Goal: Transaction & Acquisition: Purchase product/service

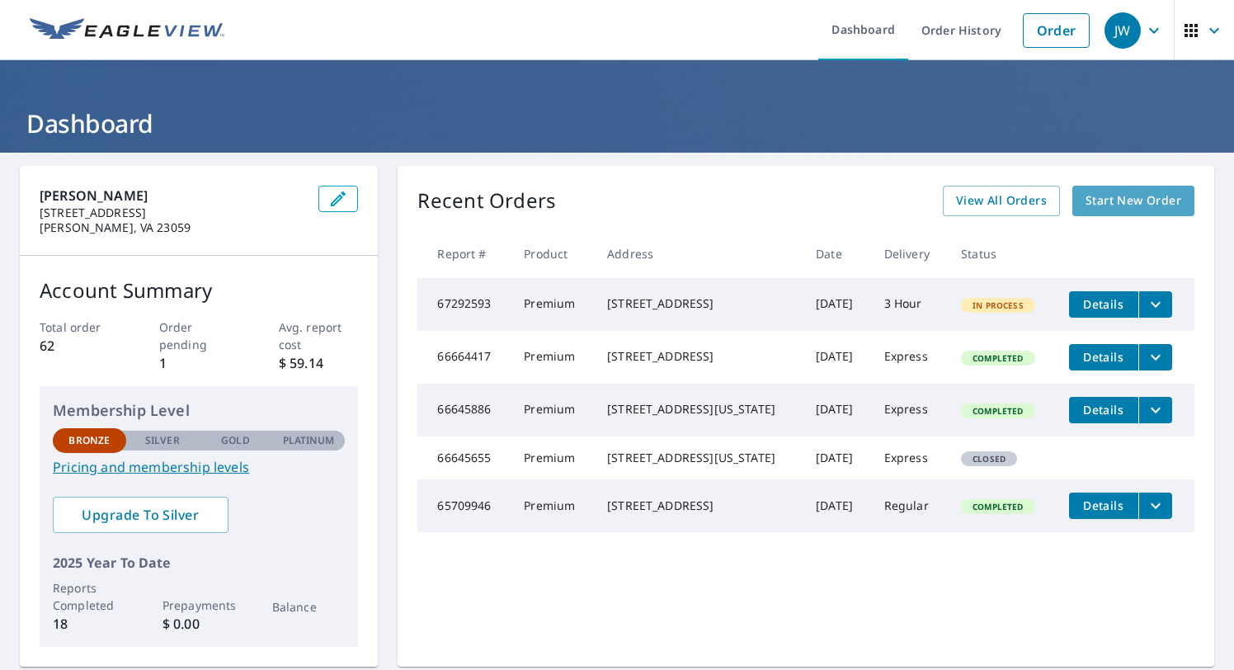
click at [1118, 191] on span "Start New Order" at bounding box center [1133, 201] width 96 height 21
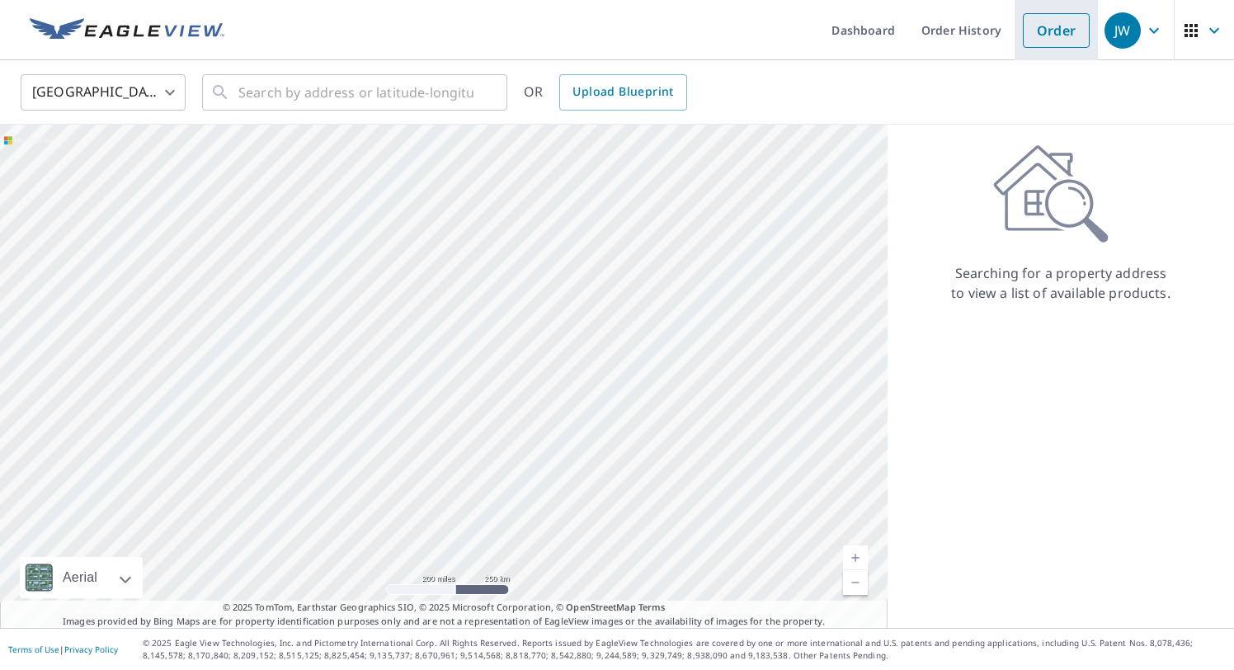
click at [1074, 40] on link "Order" at bounding box center [1056, 30] width 67 height 35
click at [395, 96] on input "text" at bounding box center [355, 92] width 235 height 46
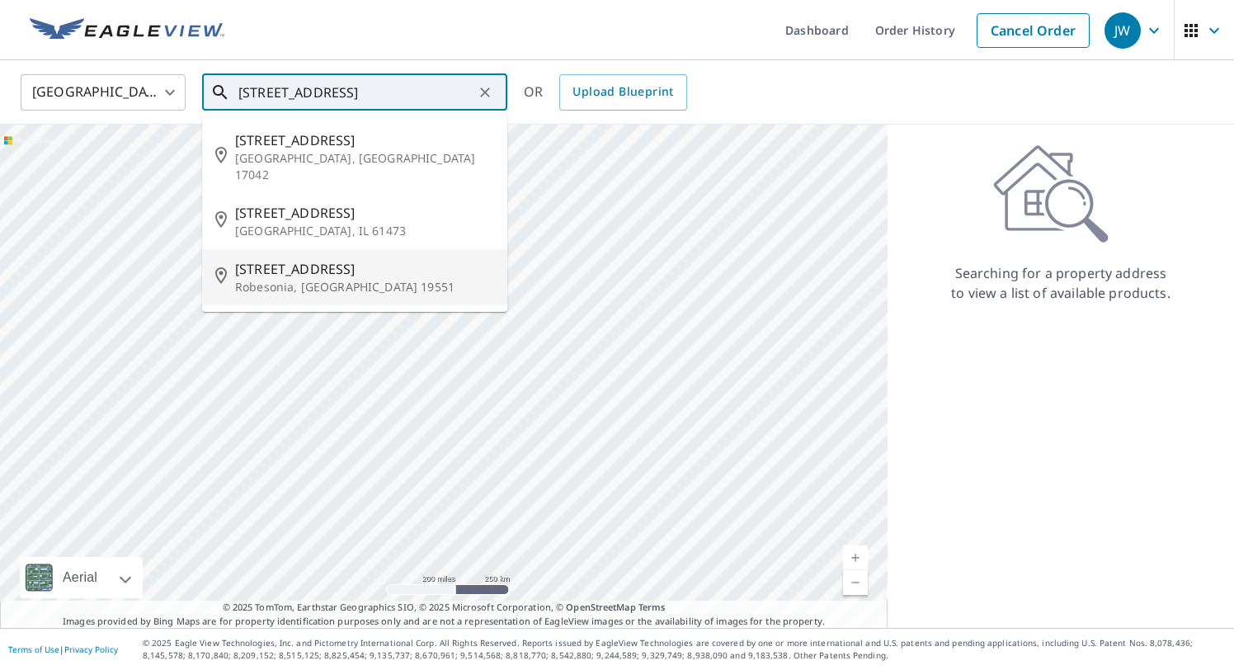
click at [364, 279] on p "Robesonia, [GEOGRAPHIC_DATA] 19551" at bounding box center [364, 287] width 259 height 16
type input "[STREET_ADDRESS]"
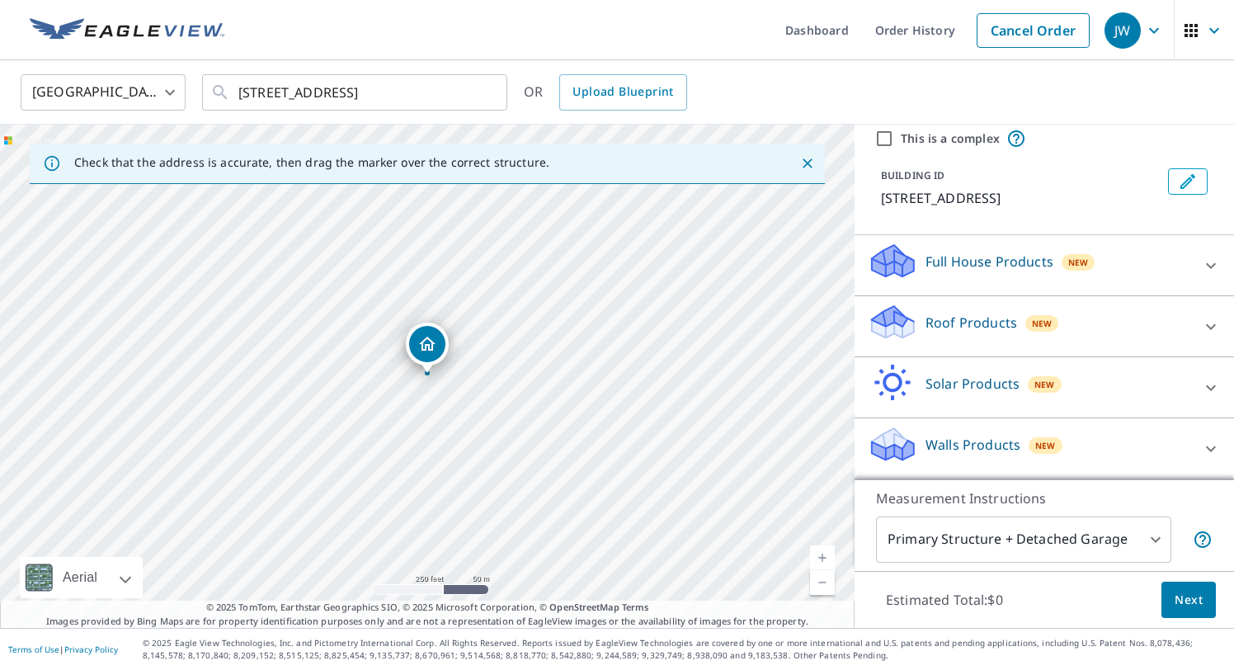
scroll to position [59, 0]
click at [1218, 322] on icon at bounding box center [1211, 328] width 20 height 20
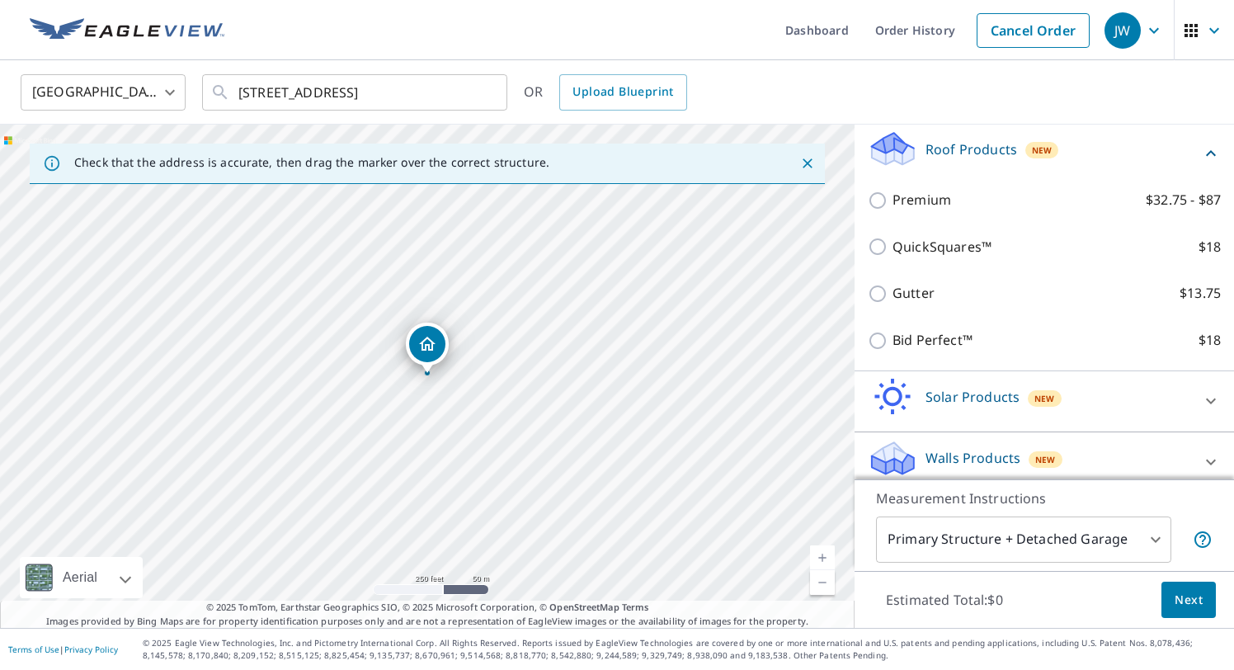
scroll to position [236, 0]
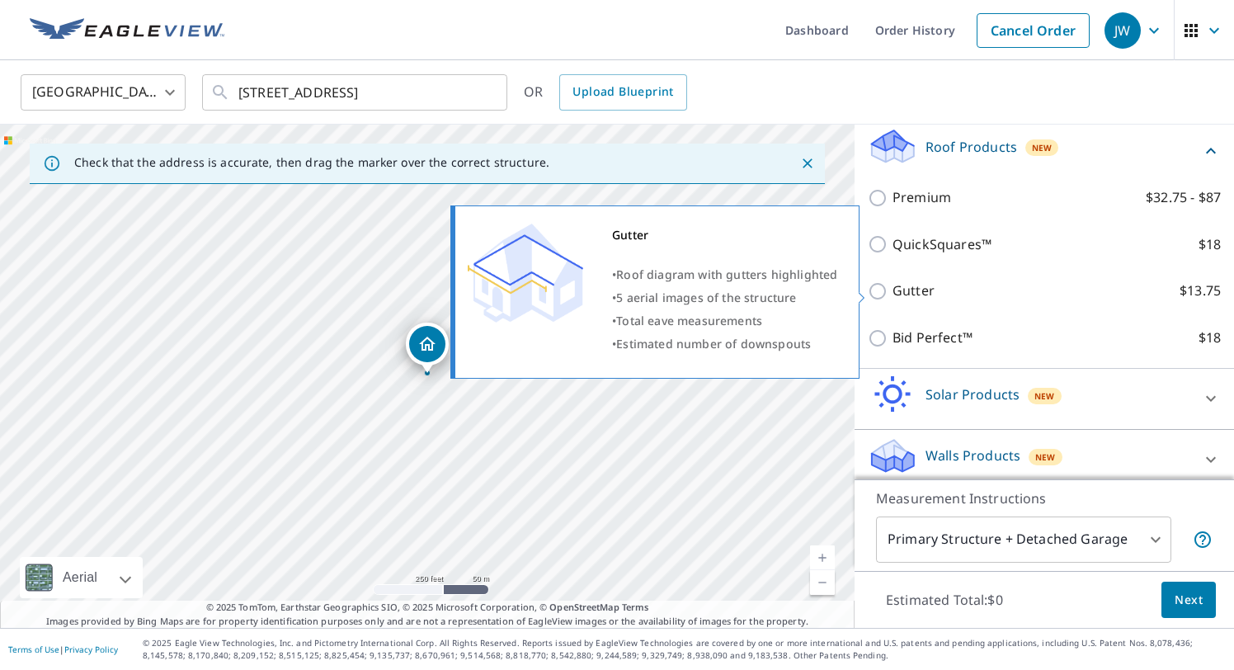
click at [908, 287] on p "Gutter" at bounding box center [913, 290] width 42 height 21
click at [892, 287] on input "Gutter $13.75" at bounding box center [880, 291] width 25 height 20
checkbox input "true"
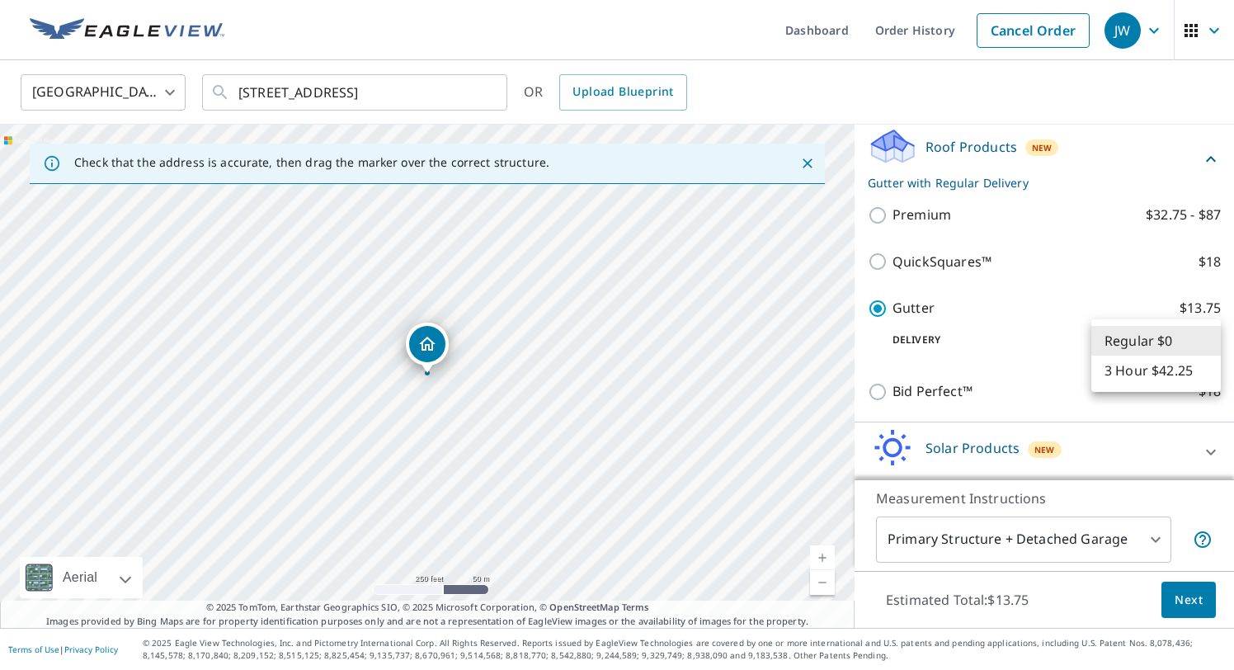
click at [1139, 345] on body "JW JW Dashboard Order History Cancel Order JW United States US ​ [STREET_ADDRES…" at bounding box center [617, 335] width 1234 height 670
click at [1139, 345] on li "Regular $0" at bounding box center [1155, 341] width 129 height 30
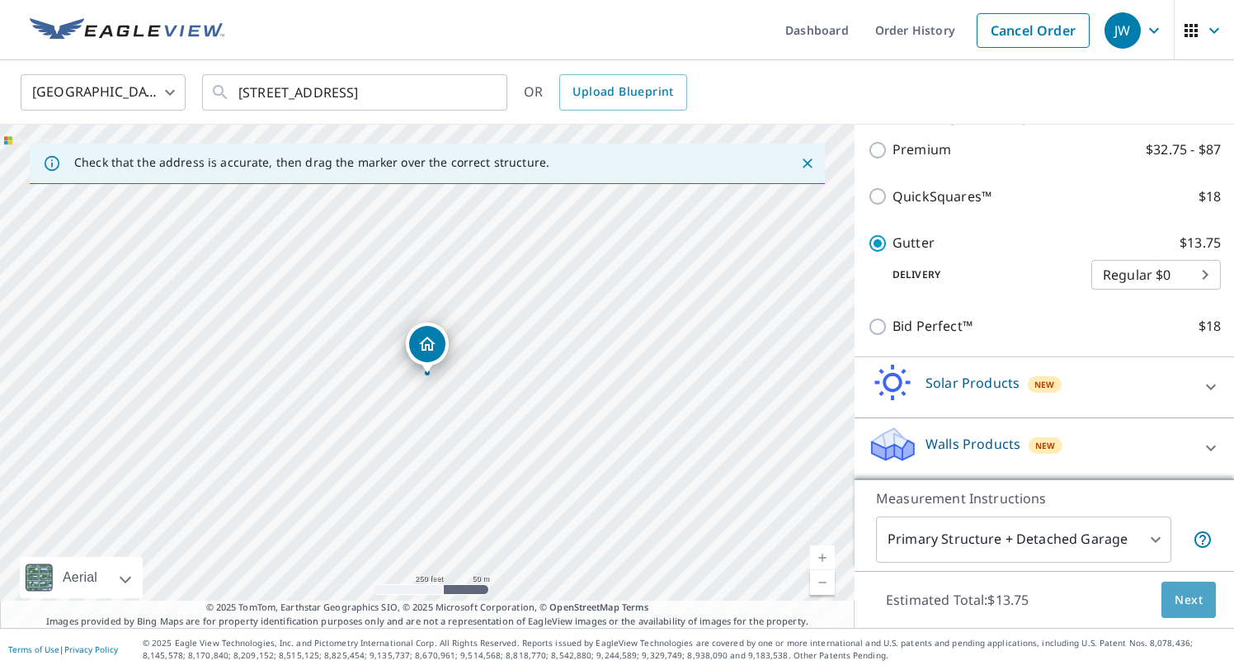
click at [1197, 586] on button "Next" at bounding box center [1188, 599] width 54 height 37
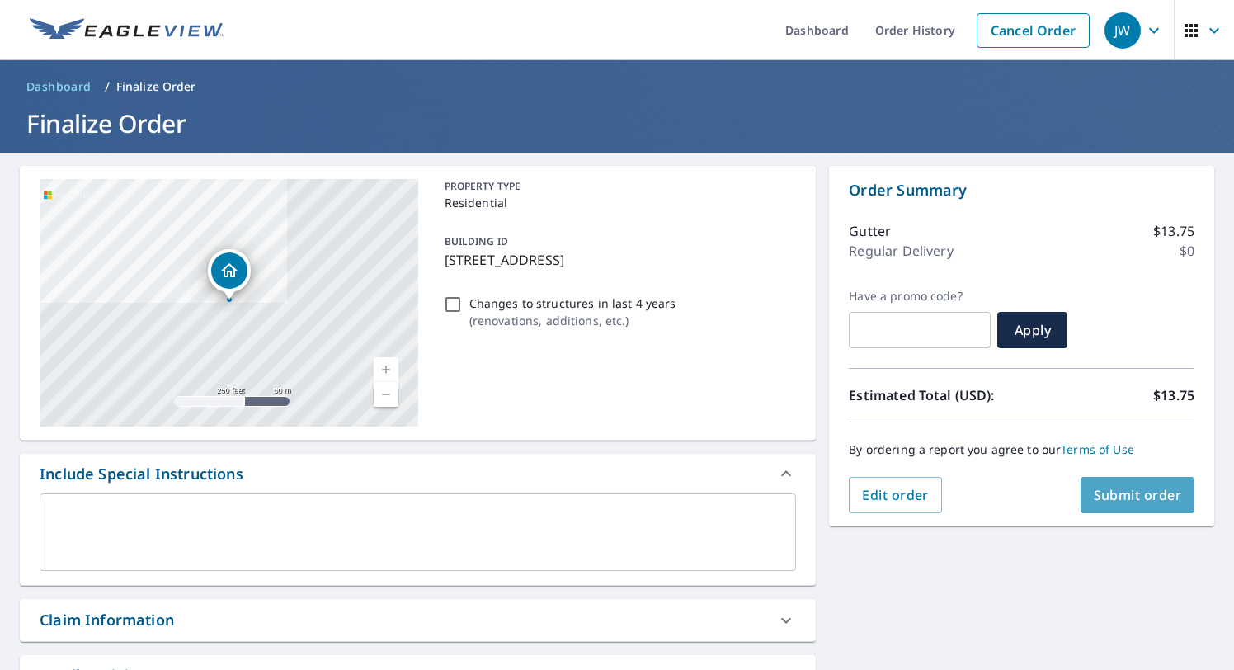
click at [1141, 494] on span "Submit order" at bounding box center [1138, 495] width 88 height 18
